Goal: Task Accomplishment & Management: Use online tool/utility

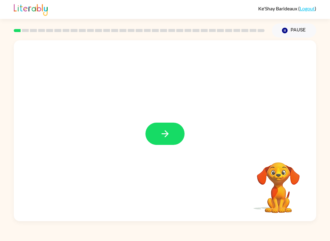
click at [169, 135] on icon "button" at bounding box center [165, 134] width 11 height 11
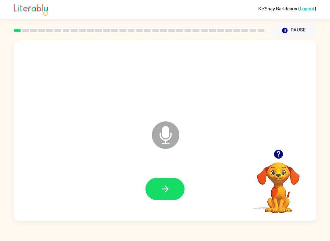
click at [171, 197] on button "button" at bounding box center [164, 189] width 39 height 22
click at [161, 190] on icon "button" at bounding box center [165, 189] width 11 height 11
click at [169, 189] on icon "button" at bounding box center [165, 189] width 11 height 11
click at [283, 178] on video "Your browser must support playing .mp4 files to use Literably. Please try using…" at bounding box center [278, 183] width 61 height 61
click at [281, 170] on video "Your browser must support playing .mp4 files to use Literably. Please try using…" at bounding box center [278, 183] width 61 height 61
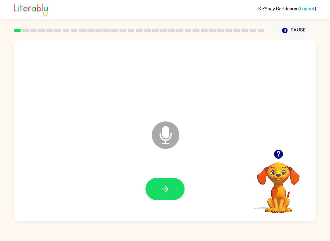
click at [279, 154] on icon "button" at bounding box center [278, 154] width 9 height 9
click at [284, 157] on video "Your browser must support playing .mp4 files to use Literably. Please try using…" at bounding box center [278, 183] width 61 height 61
click at [169, 174] on div at bounding box center [165, 189] width 290 height 52
click at [184, 189] on button "button" at bounding box center [164, 189] width 39 height 22
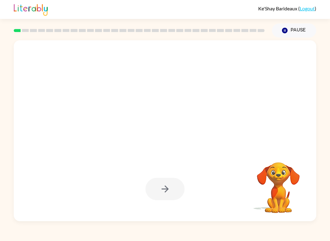
click at [171, 184] on div at bounding box center [164, 189] width 39 height 22
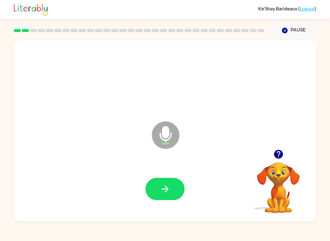
click at [282, 193] on video "Your browser must support playing .mp4 files to use Literably. Please try using…" at bounding box center [278, 183] width 61 height 61
click at [171, 186] on button "button" at bounding box center [164, 189] width 39 height 22
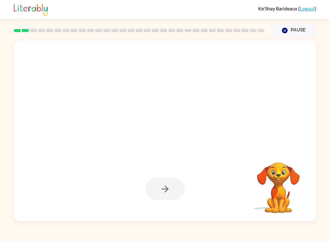
click at [171, 191] on div at bounding box center [164, 189] width 39 height 22
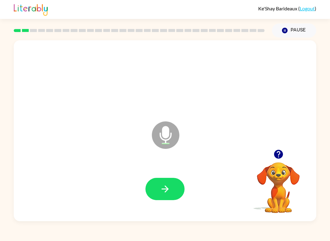
click at [167, 199] on button "button" at bounding box center [164, 189] width 39 height 22
click at [168, 185] on icon "button" at bounding box center [165, 189] width 11 height 11
click at [175, 191] on button "button" at bounding box center [164, 189] width 39 height 22
click at [281, 176] on video "Your browser must support playing .mp4 files to use Literably. Please try using…" at bounding box center [278, 183] width 61 height 61
click at [278, 152] on icon "button" at bounding box center [278, 154] width 9 height 9
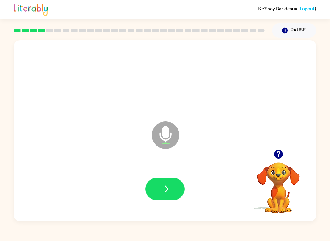
click at [188, 196] on div at bounding box center [165, 189] width 290 height 52
click at [176, 191] on button "button" at bounding box center [164, 189] width 39 height 22
click at [176, 191] on div at bounding box center [165, 189] width 290 height 52
click at [163, 196] on button "button" at bounding box center [164, 189] width 39 height 22
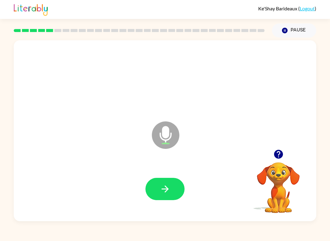
click at [171, 189] on button "button" at bounding box center [164, 189] width 39 height 22
click at [157, 199] on button "button" at bounding box center [164, 189] width 39 height 22
click at [167, 177] on div at bounding box center [165, 189] width 290 height 52
click at [165, 189] on icon "button" at bounding box center [165, 189] width 11 height 11
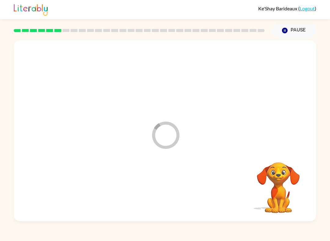
click at [165, 189] on div at bounding box center [165, 189] width 290 height 52
click at [167, 179] on div at bounding box center [165, 189] width 290 height 52
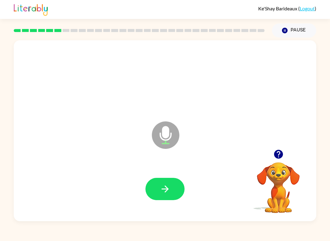
click at [159, 189] on button "button" at bounding box center [164, 189] width 39 height 22
click at [166, 182] on button "button" at bounding box center [164, 189] width 39 height 22
click at [165, 197] on button "button" at bounding box center [164, 189] width 39 height 22
click at [159, 200] on button "button" at bounding box center [164, 189] width 39 height 22
click at [165, 184] on icon "button" at bounding box center [165, 189] width 11 height 11
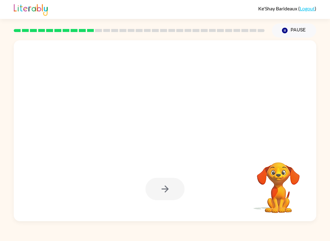
click at [161, 190] on div at bounding box center [164, 189] width 39 height 22
click at [104, 240] on div "Ke'[PERSON_NAME] ( Logout ) Pause Pause Your browser must support playing .mp4 …" at bounding box center [165, 120] width 330 height 241
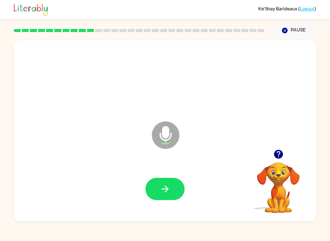
click at [167, 195] on icon "button" at bounding box center [165, 189] width 11 height 11
click at [164, 190] on icon "button" at bounding box center [164, 189] width 7 height 7
click at [164, 196] on button "button" at bounding box center [164, 189] width 39 height 22
click at [168, 193] on icon "button" at bounding box center [165, 189] width 11 height 11
click at [173, 187] on button "button" at bounding box center [164, 189] width 39 height 22
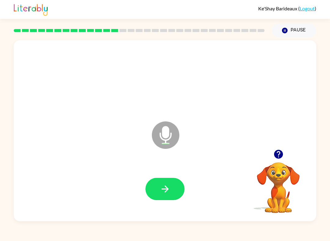
click at [154, 200] on button "button" at bounding box center [164, 189] width 39 height 22
click at [173, 184] on button "button" at bounding box center [164, 189] width 39 height 22
click at [169, 192] on icon "button" at bounding box center [165, 189] width 11 height 11
click at [166, 184] on icon "button" at bounding box center [165, 189] width 11 height 11
click at [162, 183] on button "button" at bounding box center [164, 189] width 39 height 22
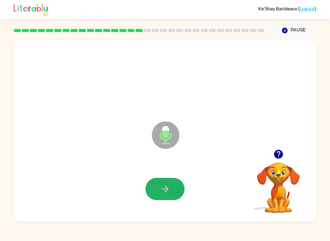
click at [165, 192] on icon "button" at bounding box center [165, 189] width 11 height 11
click at [165, 188] on icon "button" at bounding box center [165, 189] width 11 height 11
click at [168, 185] on icon "button" at bounding box center [165, 189] width 11 height 11
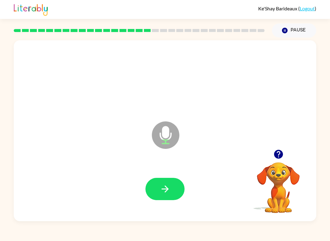
click at [168, 181] on button "button" at bounding box center [164, 189] width 39 height 22
click at [167, 188] on icon "button" at bounding box center [165, 189] width 11 height 11
click at [163, 190] on icon "button" at bounding box center [165, 189] width 11 height 11
click at [163, 200] on button "button" at bounding box center [164, 189] width 39 height 22
click at [164, 187] on icon "button" at bounding box center [165, 189] width 11 height 11
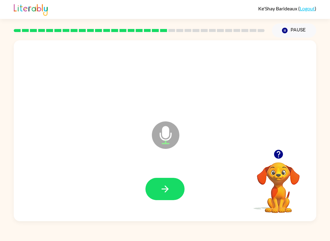
click at [168, 189] on icon "button" at bounding box center [165, 189] width 11 height 11
click at [164, 193] on icon "button" at bounding box center [165, 189] width 11 height 11
click at [173, 188] on button "button" at bounding box center [164, 189] width 39 height 22
click at [169, 185] on icon "button" at bounding box center [165, 189] width 11 height 11
click at [167, 189] on icon "button" at bounding box center [164, 189] width 7 height 7
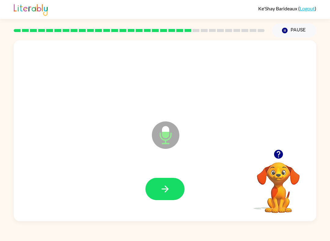
click at [166, 184] on button "button" at bounding box center [164, 189] width 39 height 22
click at [172, 193] on button "button" at bounding box center [164, 189] width 39 height 22
click at [177, 185] on button "button" at bounding box center [164, 189] width 39 height 22
click at [175, 192] on button "button" at bounding box center [164, 189] width 39 height 22
click at [170, 190] on icon "button" at bounding box center [165, 189] width 11 height 11
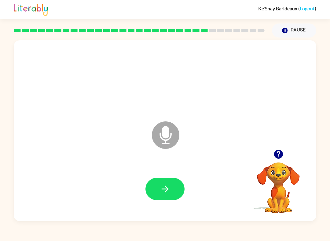
click at [176, 190] on button "button" at bounding box center [164, 189] width 39 height 22
click at [278, 152] on icon "button" at bounding box center [278, 154] width 9 height 9
click at [163, 194] on icon "button" at bounding box center [165, 189] width 11 height 11
click at [170, 186] on icon "button" at bounding box center [165, 189] width 11 height 11
click at [285, 159] on button "button" at bounding box center [279, 155] width 16 height 16
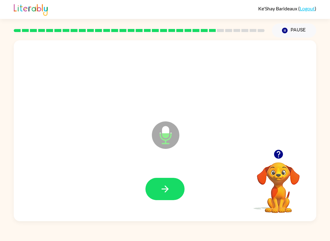
click at [167, 190] on icon "button" at bounding box center [164, 189] width 7 height 7
click at [174, 197] on button "button" at bounding box center [164, 189] width 39 height 22
click at [167, 185] on icon "button" at bounding box center [165, 189] width 11 height 11
click at [162, 190] on icon "button" at bounding box center [165, 189] width 11 height 11
click at [173, 192] on button "button" at bounding box center [164, 189] width 39 height 22
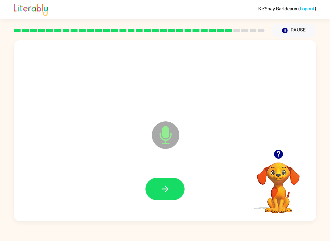
click at [174, 196] on button "button" at bounding box center [164, 189] width 39 height 22
click at [280, 159] on icon "button" at bounding box center [278, 154] width 11 height 11
click at [170, 191] on icon "button" at bounding box center [165, 189] width 11 height 11
click at [172, 193] on button "button" at bounding box center [164, 189] width 39 height 22
click at [161, 194] on icon "button" at bounding box center [165, 189] width 11 height 11
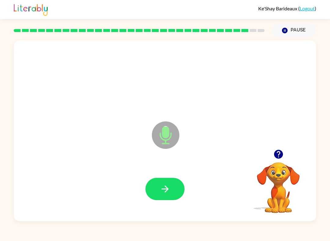
click at [165, 188] on icon "button" at bounding box center [165, 189] width 11 height 11
click at [285, 157] on button "button" at bounding box center [279, 155] width 16 height 16
click at [166, 182] on button "button" at bounding box center [164, 189] width 39 height 22
click at [163, 184] on button "button" at bounding box center [164, 189] width 39 height 22
